Goal: Information Seeking & Learning: Learn about a topic

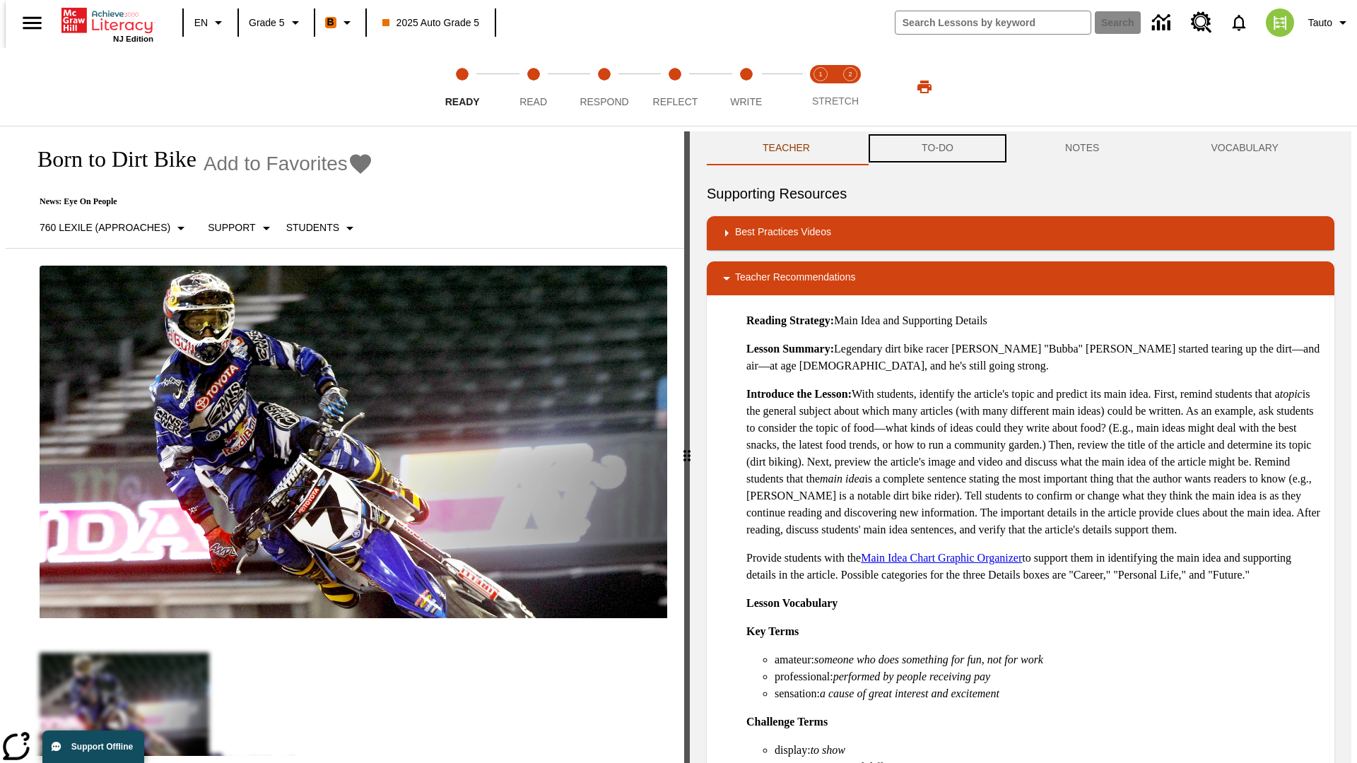
click at [936, 148] on button "TO-DO" at bounding box center [937, 148] width 143 height 34
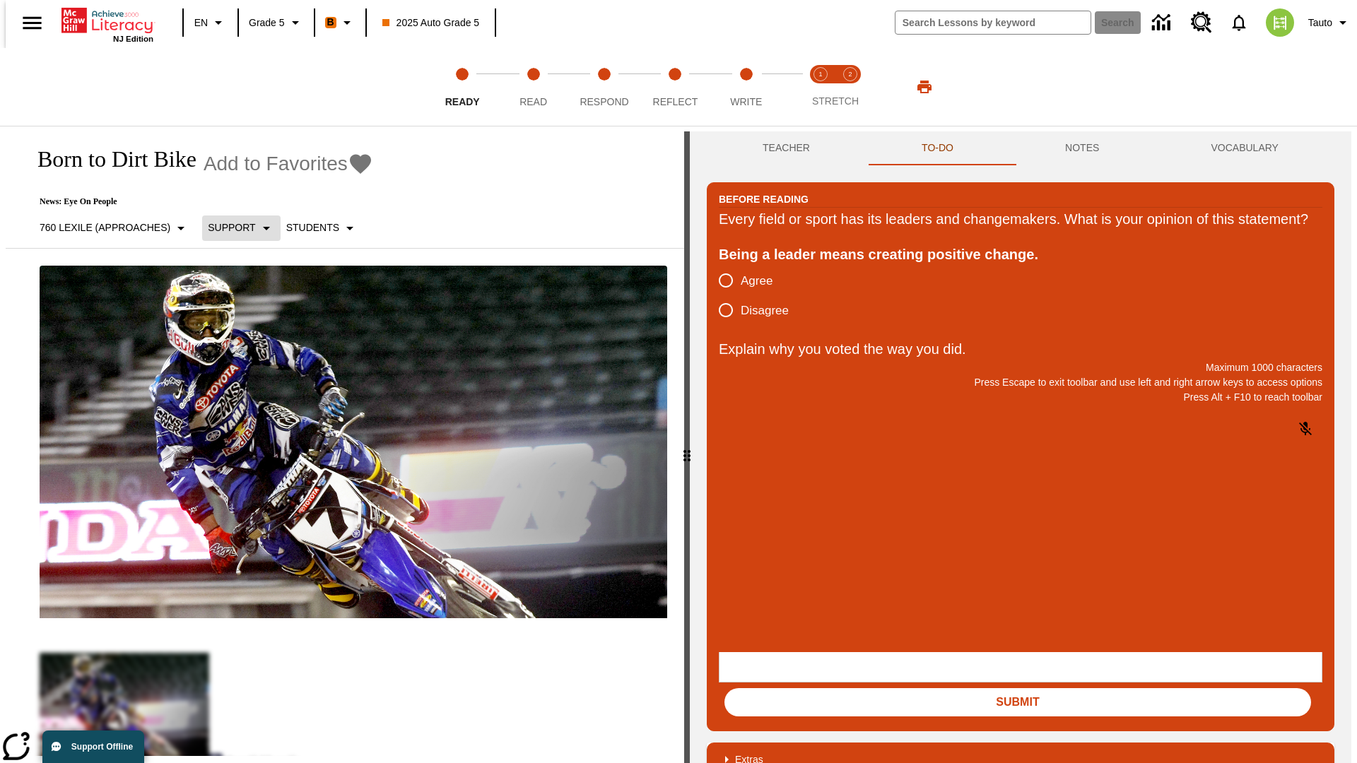
click at [234, 228] on p "Support" at bounding box center [231, 227] width 47 height 15
click at [249, 310] on p "Support" at bounding box center [249, 310] width 83 height 15
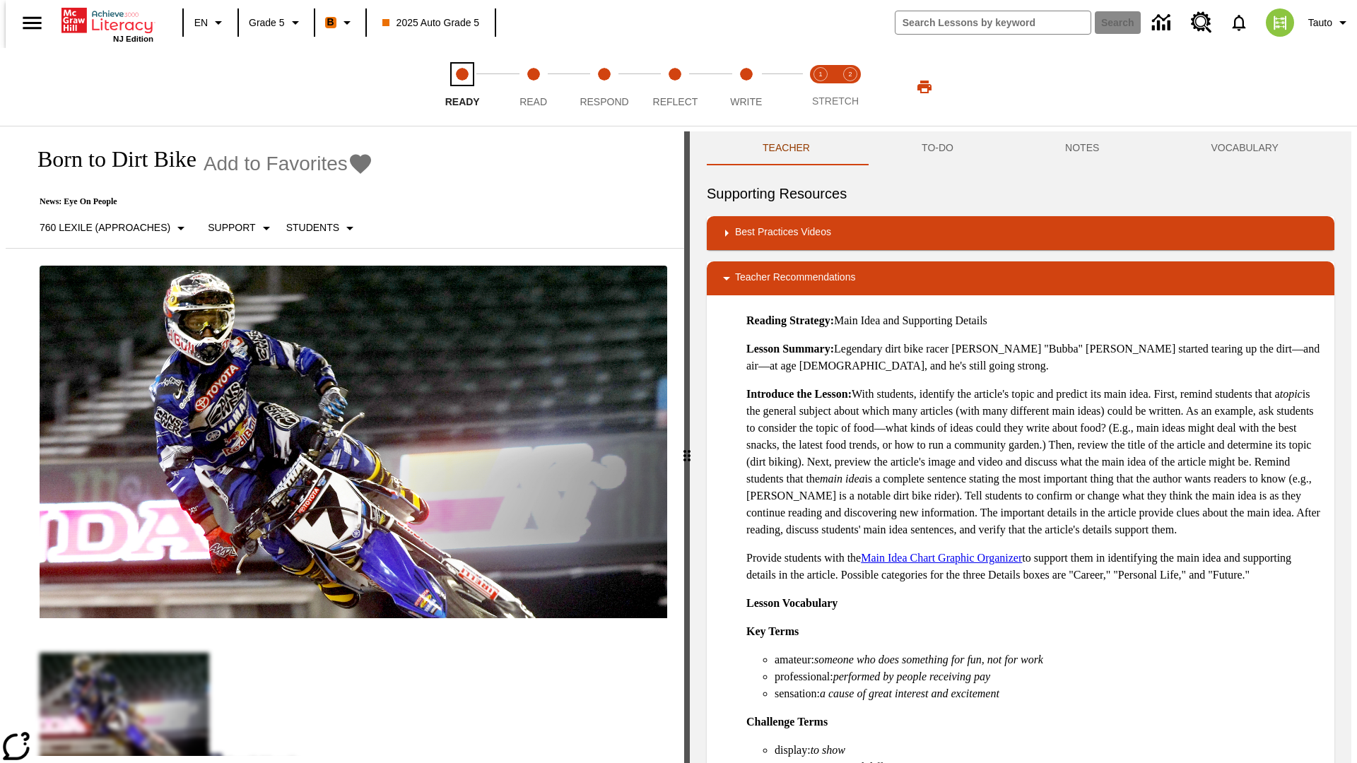
click at [462, 87] on span "Ready" at bounding box center [462, 95] width 35 height 25
click at [936, 148] on button "TO-DO" at bounding box center [937, 148] width 143 height 34
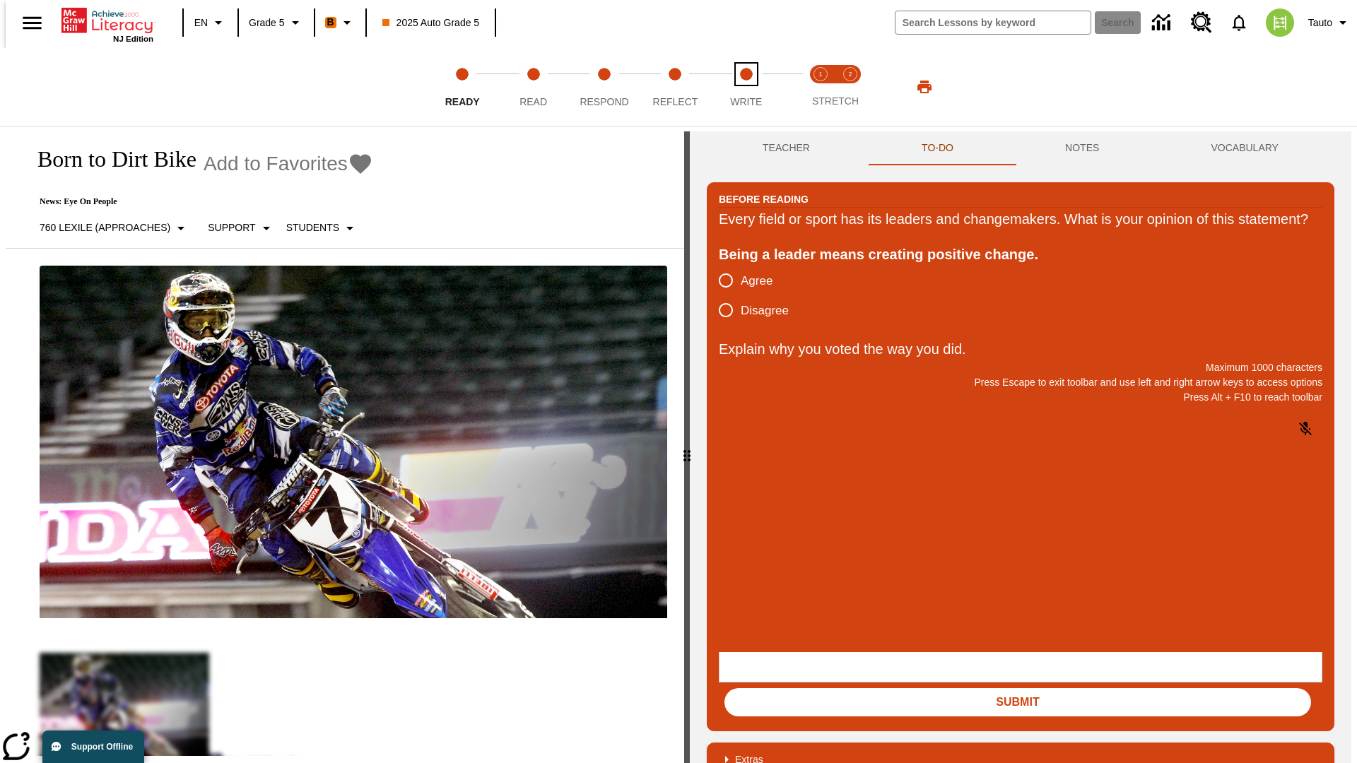
click at [746, 87] on span "Write" at bounding box center [746, 95] width 32 height 25
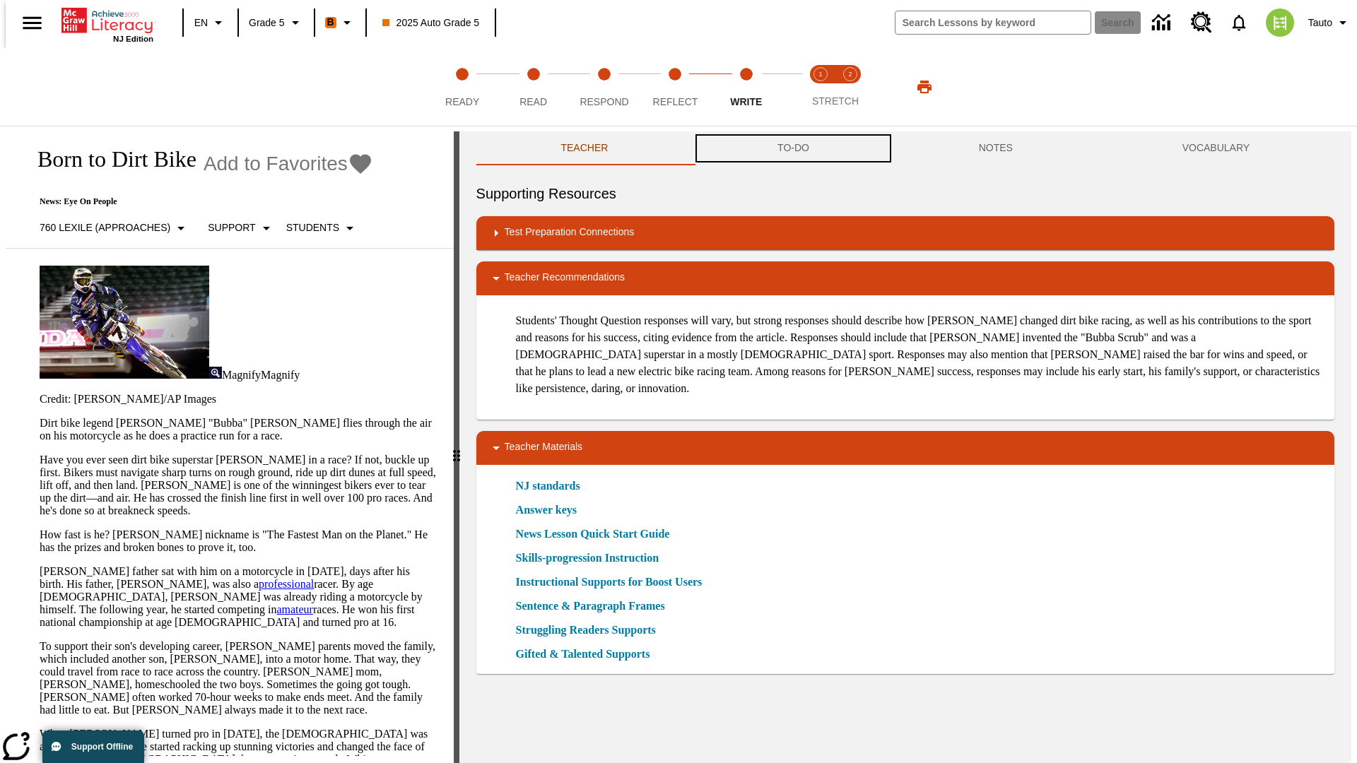
scroll to position [1, 0]
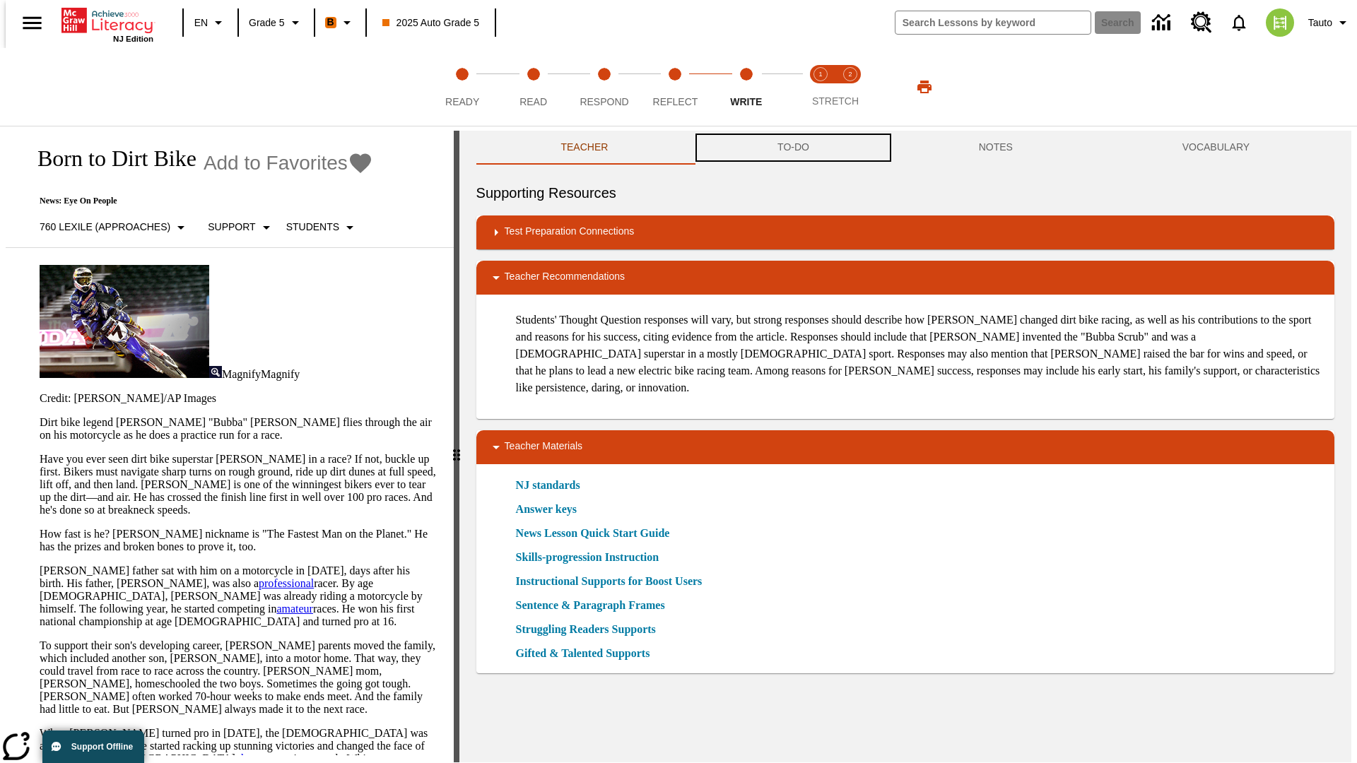
click at [792, 148] on button "TO-DO" at bounding box center [793, 148] width 201 height 34
